Goal: Check status: Check status

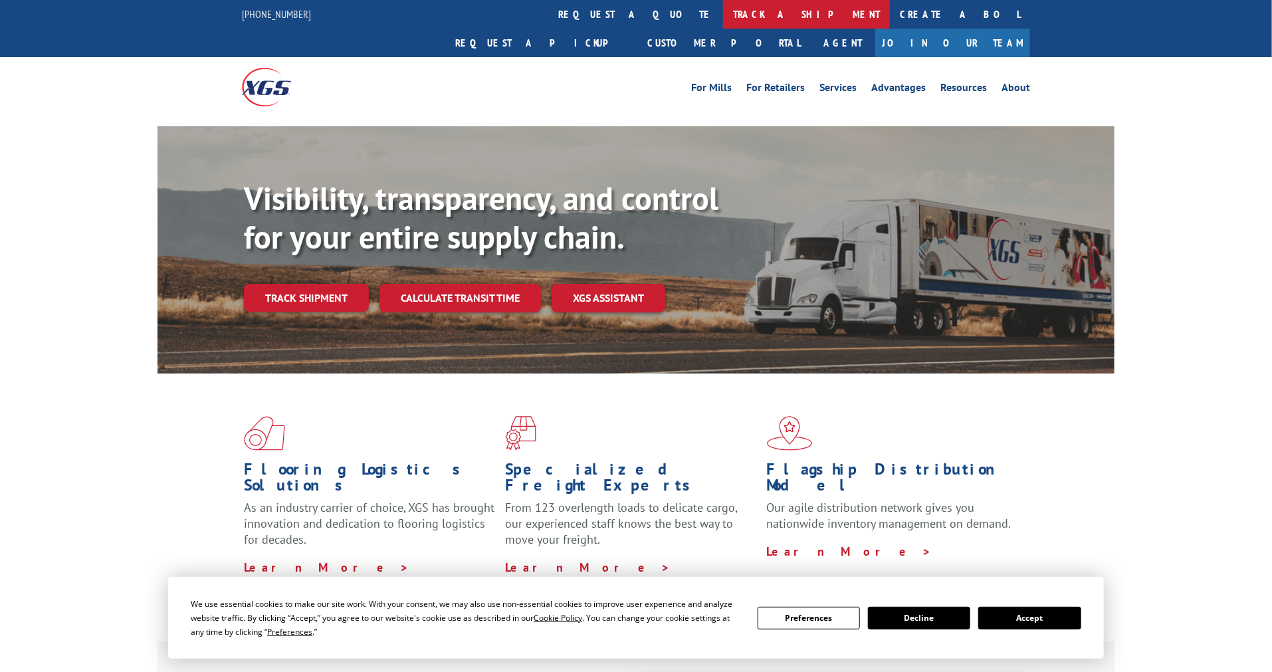
click at [723, 9] on link "track a shipment" at bounding box center [806, 14] width 167 height 29
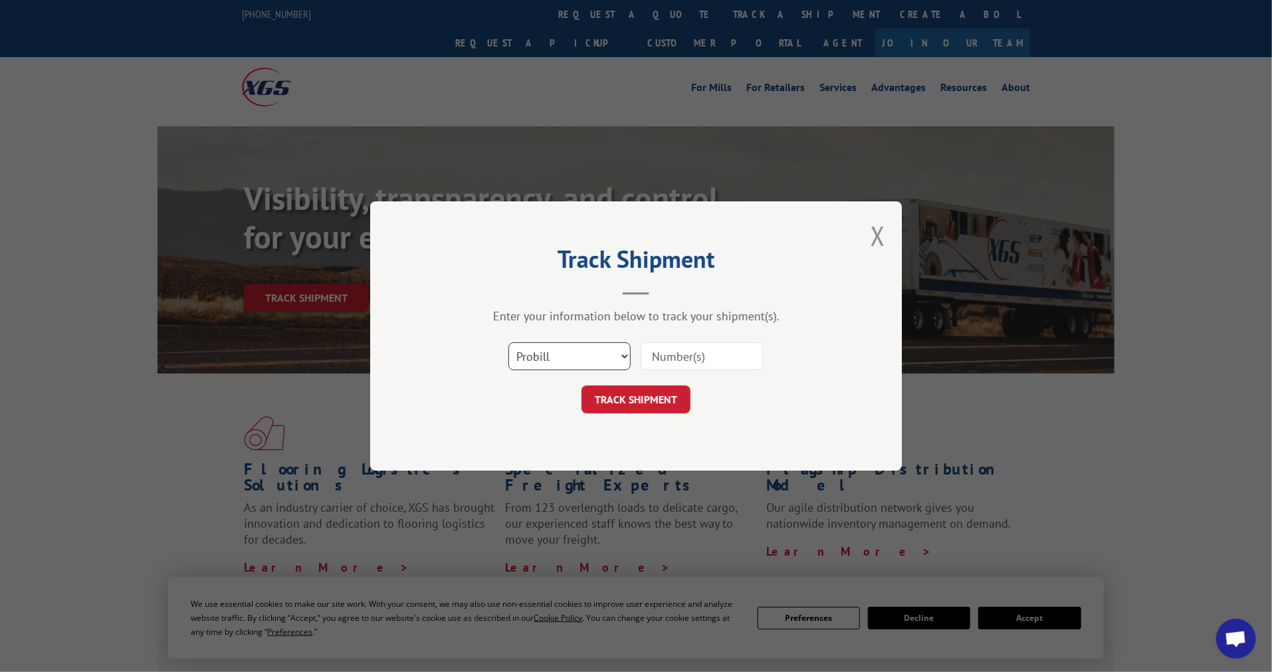
click at [550, 356] on select "Select category... Probill BOL PO" at bounding box center [569, 356] width 122 height 28
select select "po"
click at [508, 342] on select "Select category... Probill BOL PO" at bounding box center [569, 356] width 122 height 28
click at [672, 356] on input at bounding box center [702, 356] width 122 height 28
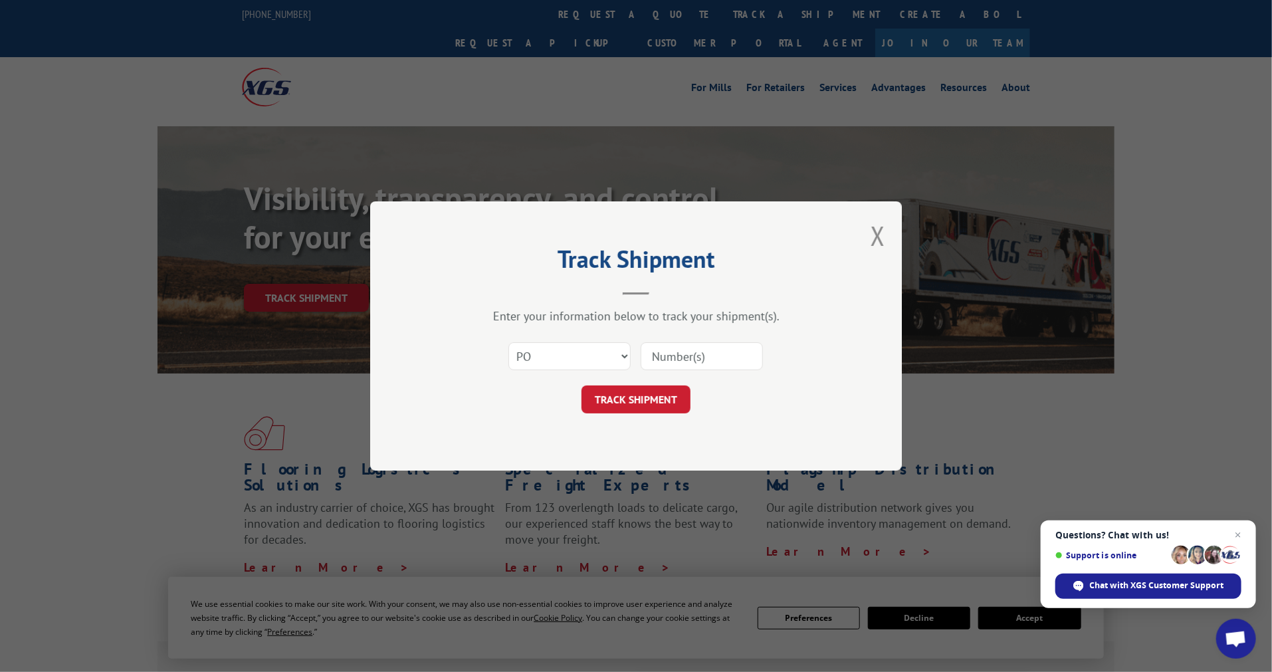
paste input "14530021"
type input "14530021"
click at [615, 396] on button "TRACK SHIPMENT" at bounding box center [635, 399] width 109 height 28
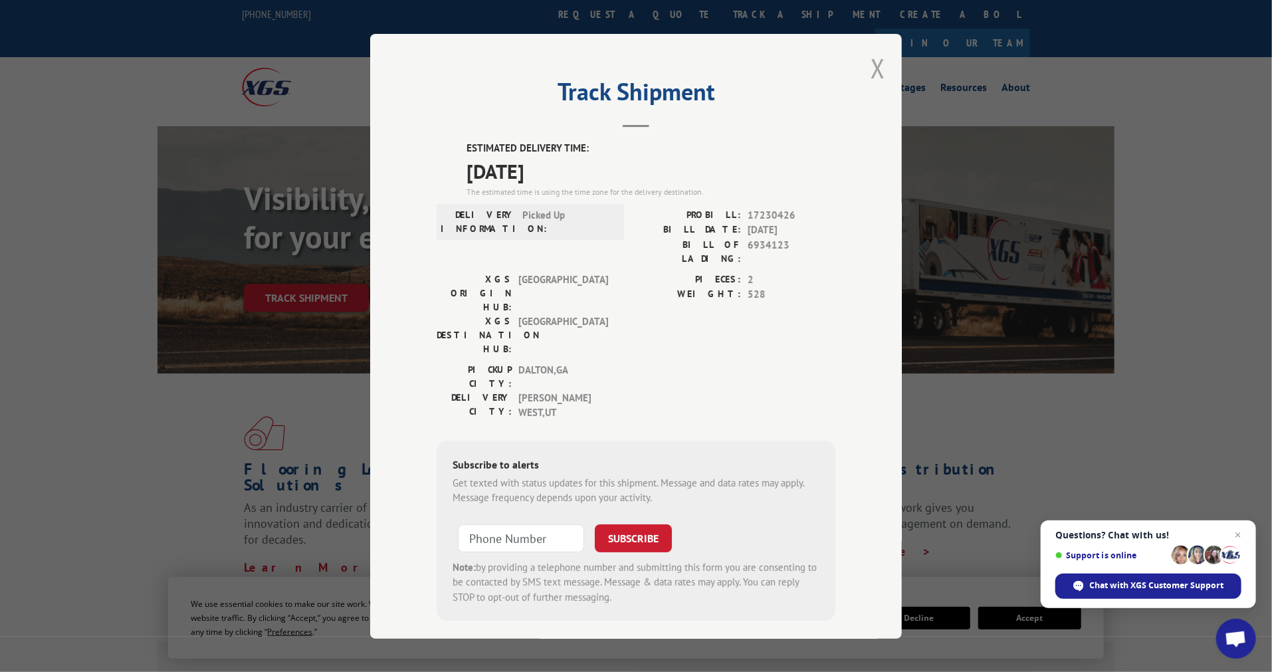
click at [880, 70] on button "Close modal" at bounding box center [877, 67] width 15 height 35
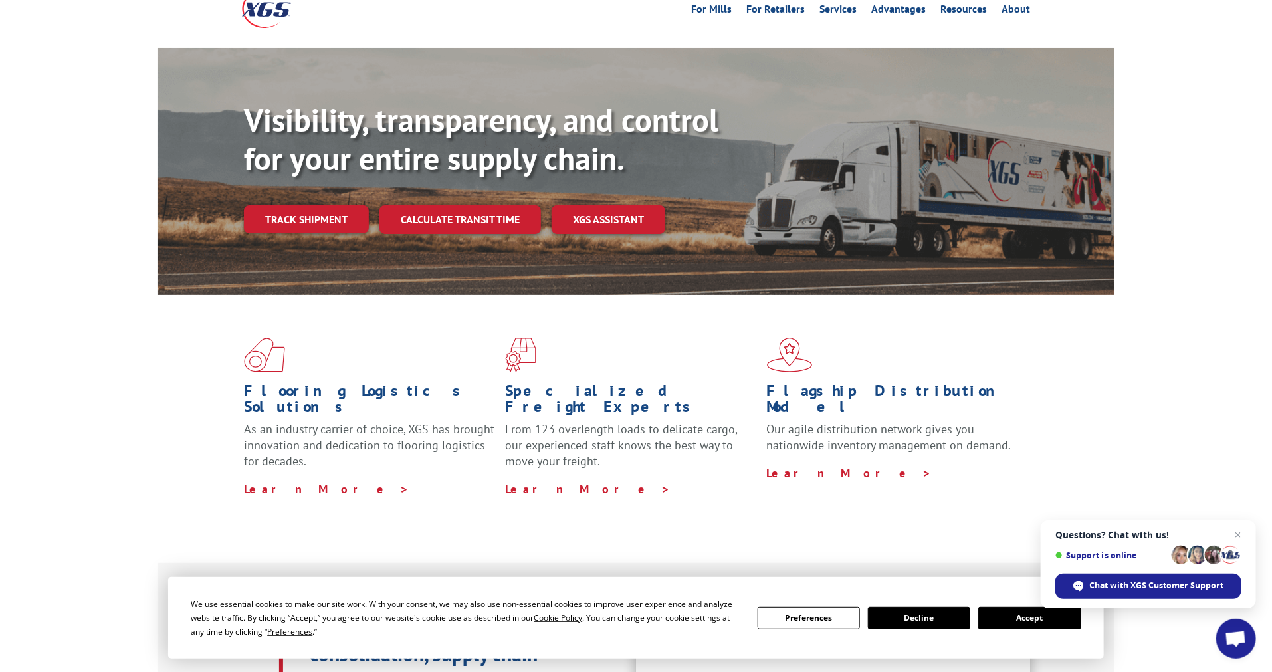
scroll to position [148, 0]
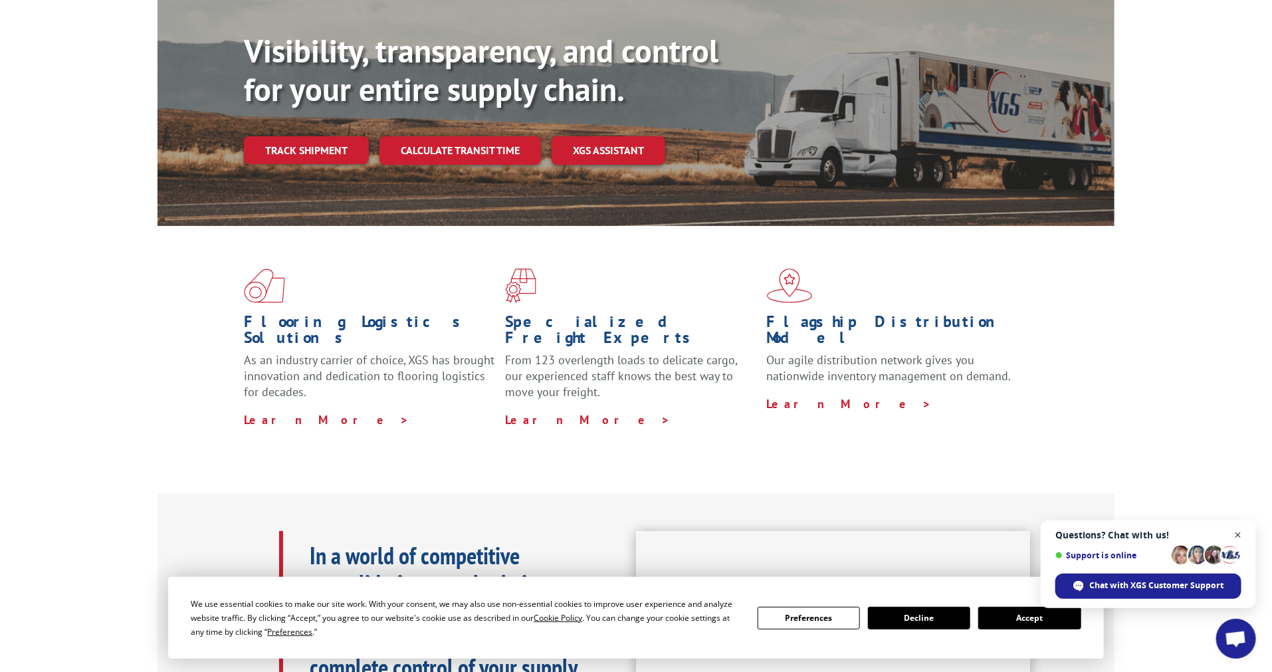
click at [1239, 536] on span "Close chat" at bounding box center [1238, 535] width 17 height 17
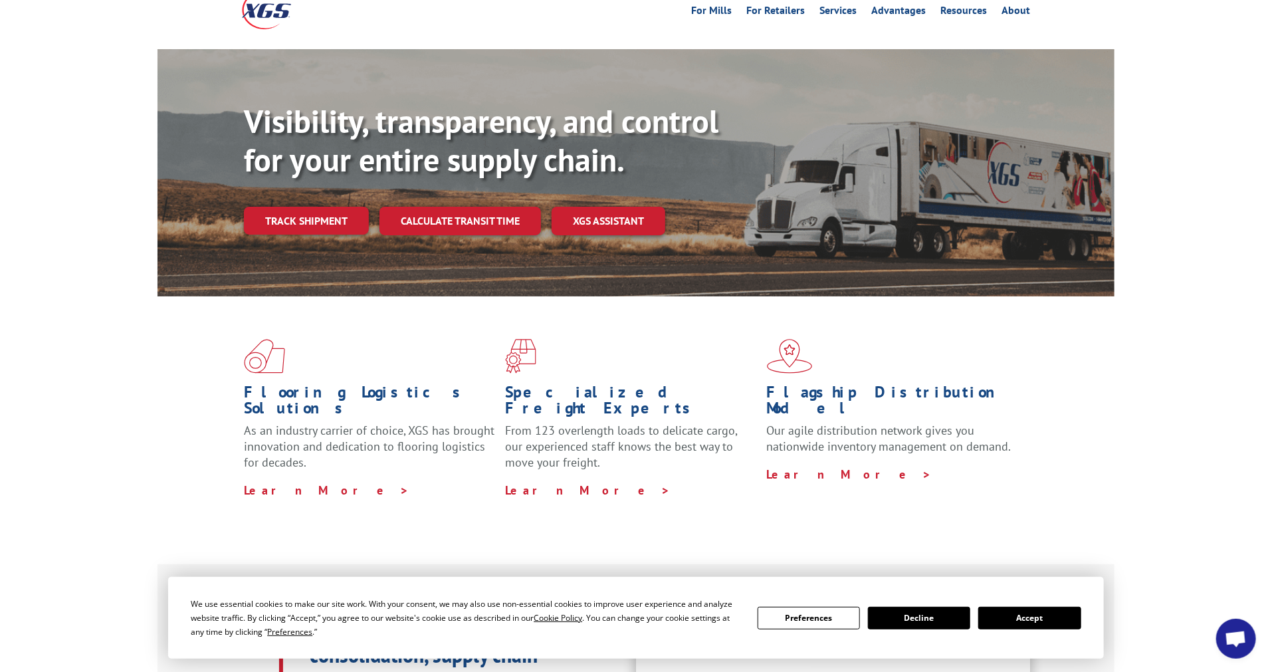
scroll to position [0, 0]
